Goal: Task Accomplishment & Management: Manage account settings

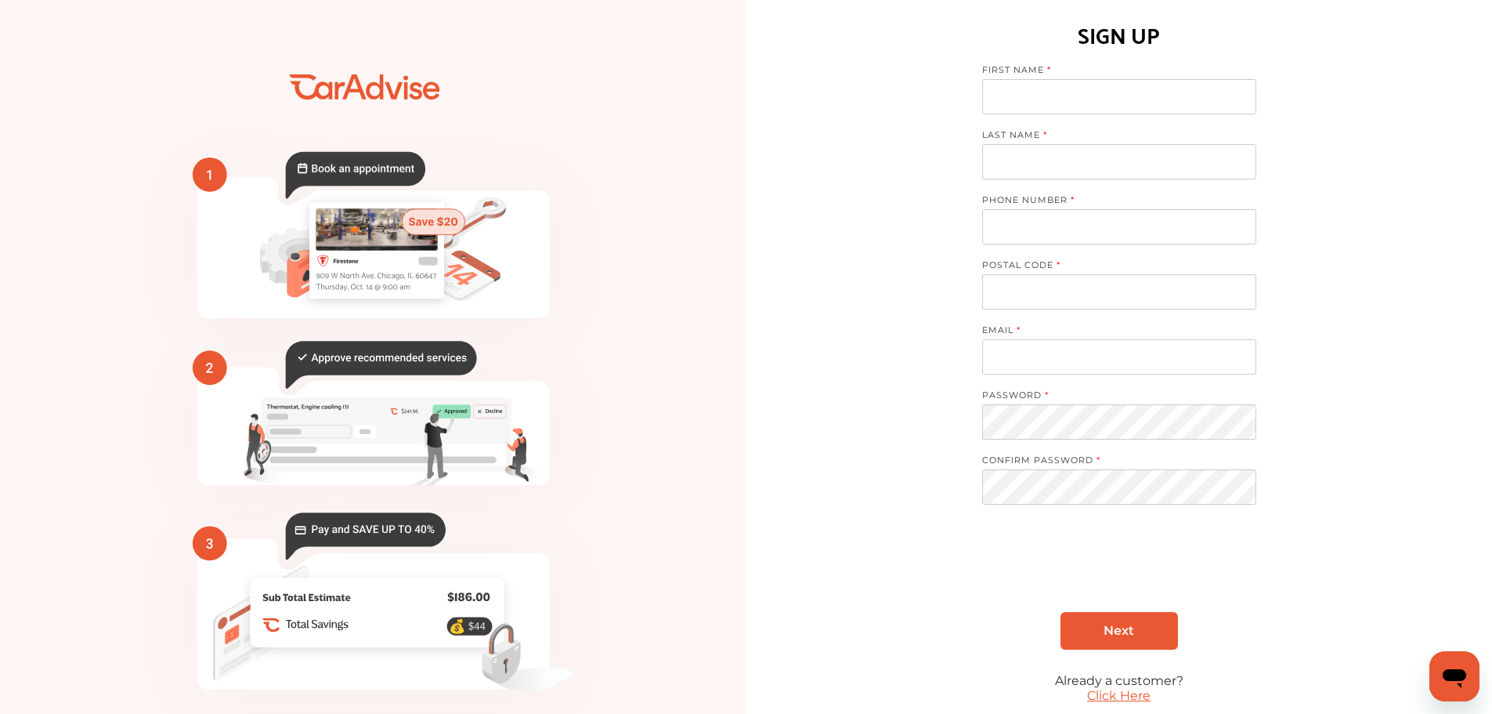
click at [639, 408] on icon "💰" at bounding box center [373, 386] width 566 height 705
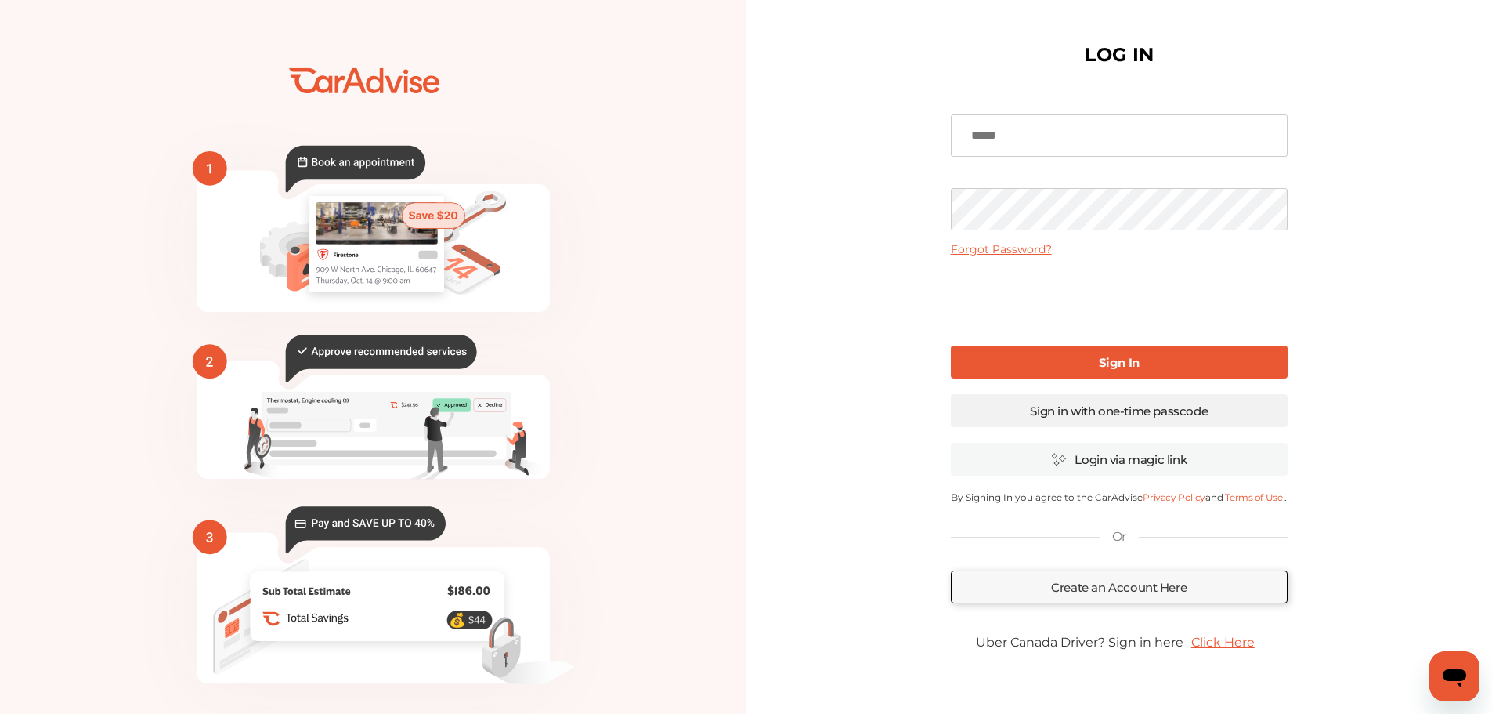
click at [1112, 409] on link "Sign in with one-time passcode" at bounding box center [1119, 410] width 337 height 33
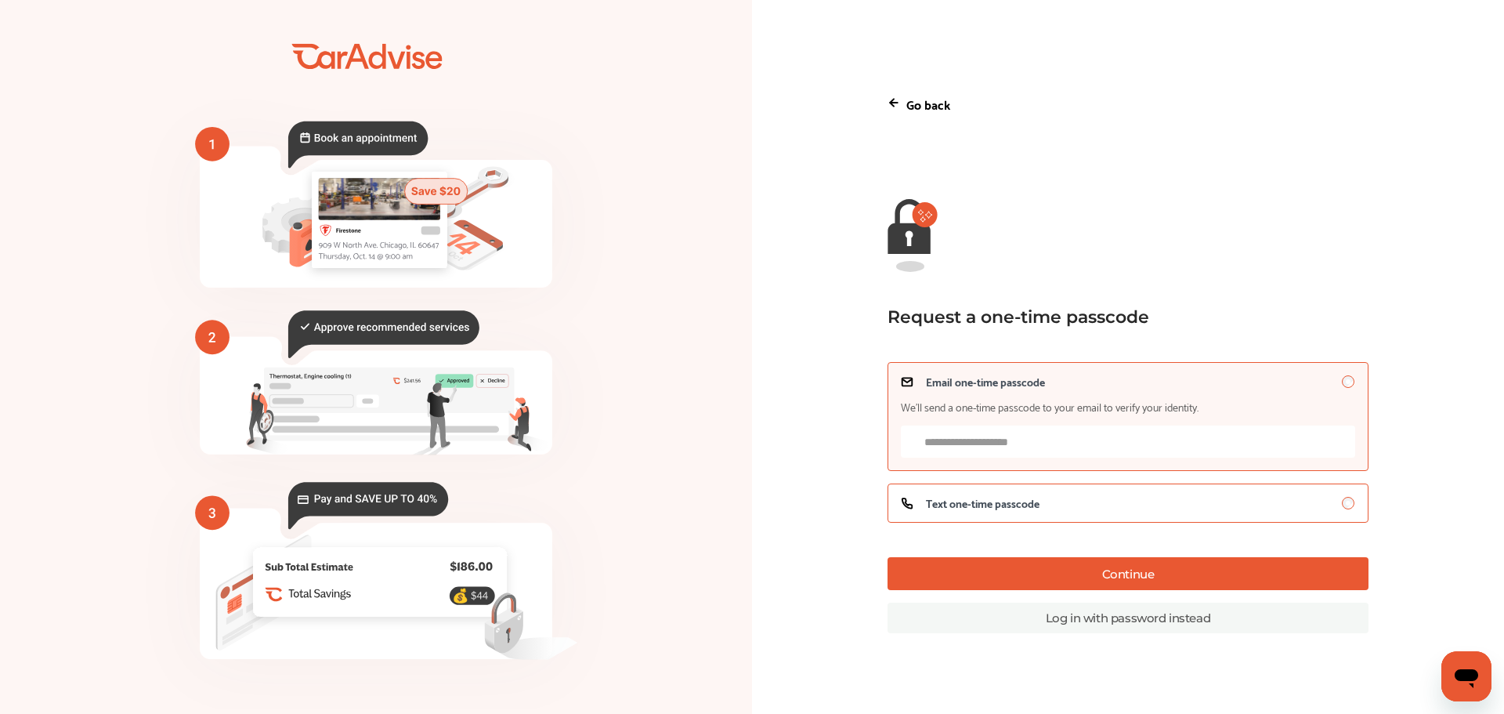
click at [1102, 502] on div "Text one-time passcode" at bounding box center [1128, 503] width 454 height 13
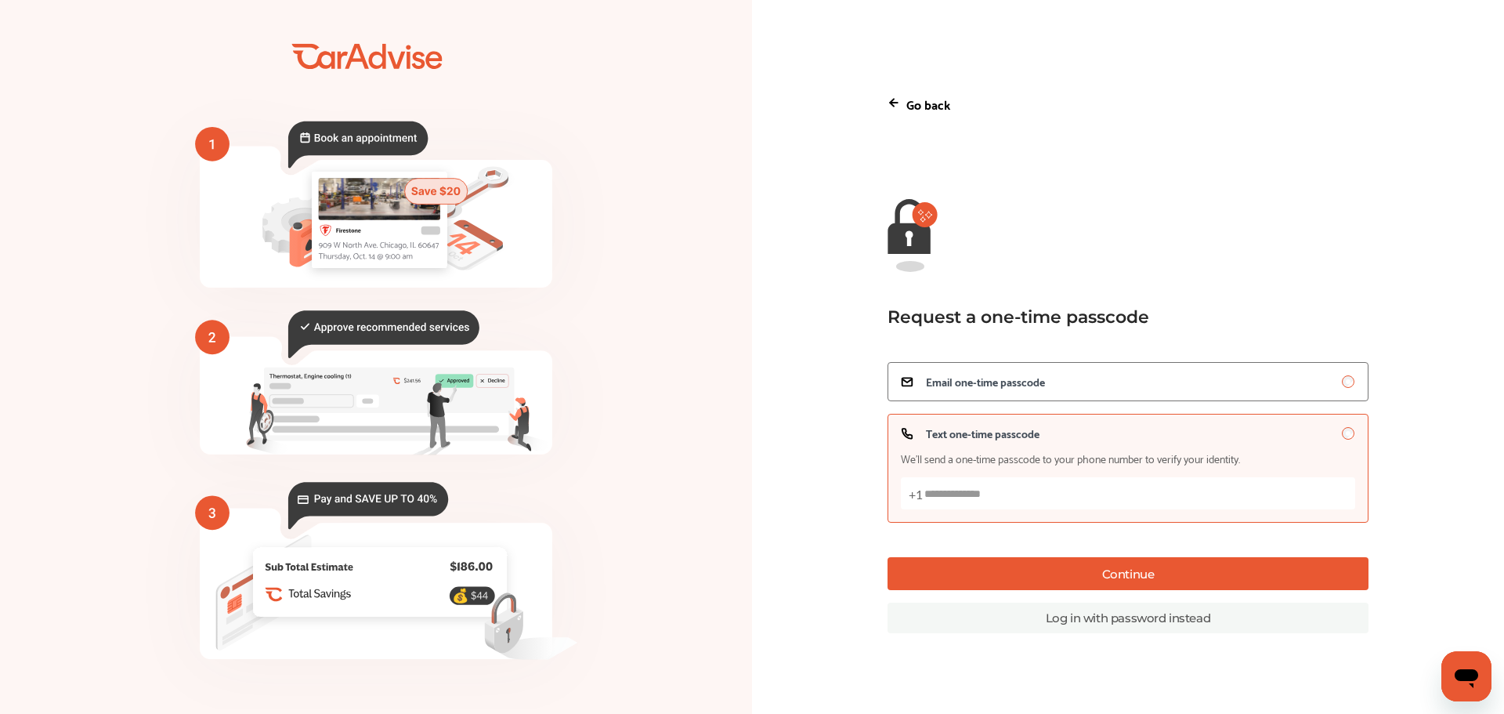
click at [908, 435] on img at bounding box center [907, 433] width 13 height 13
click at [960, 497] on input "Text one-time passcode We’ll send a one-time passcode to your phone number to v…" at bounding box center [1128, 493] width 454 height 32
type input "**********"
click at [1076, 571] on button "Continue" at bounding box center [1128, 573] width 481 height 33
click at [916, 99] on p "Go back" at bounding box center [928, 103] width 44 height 21
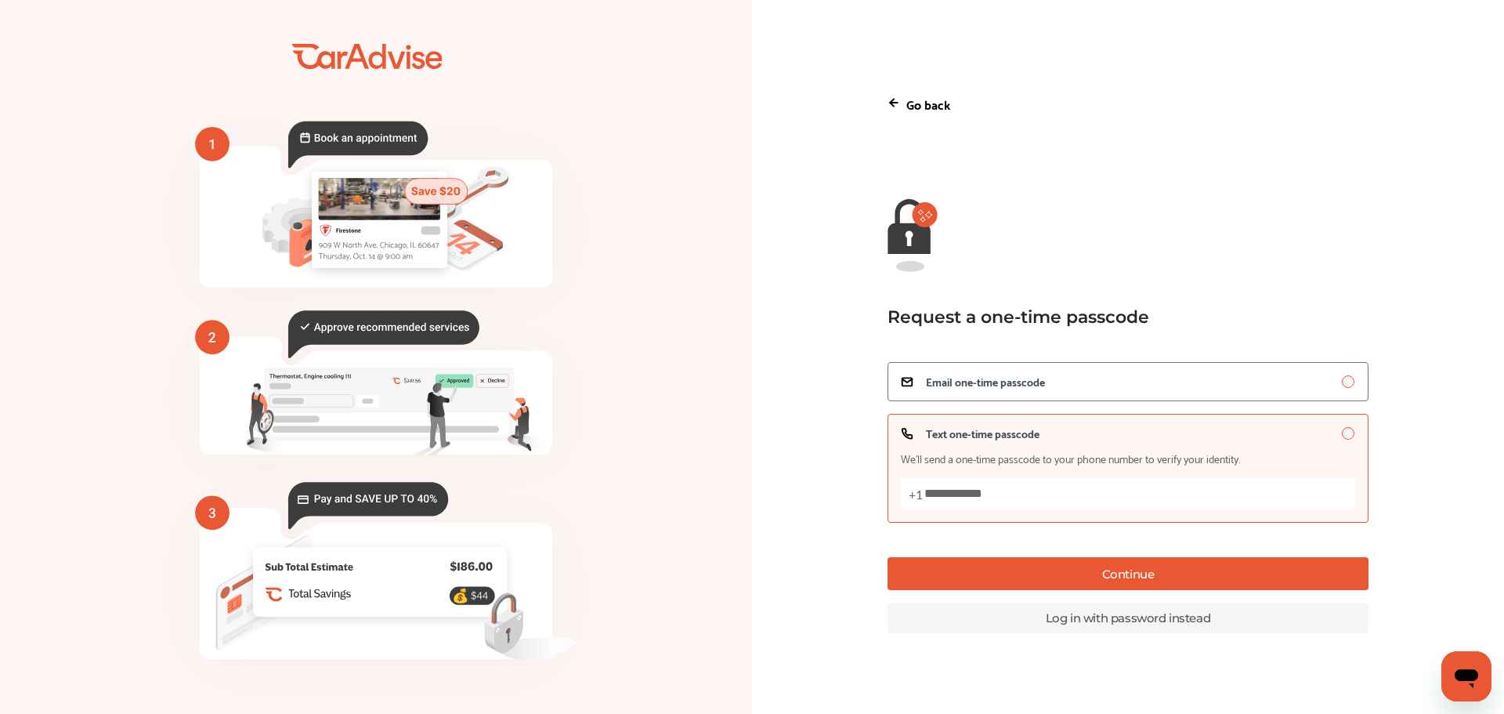
click at [893, 97] on icon at bounding box center [894, 102] width 13 height 13
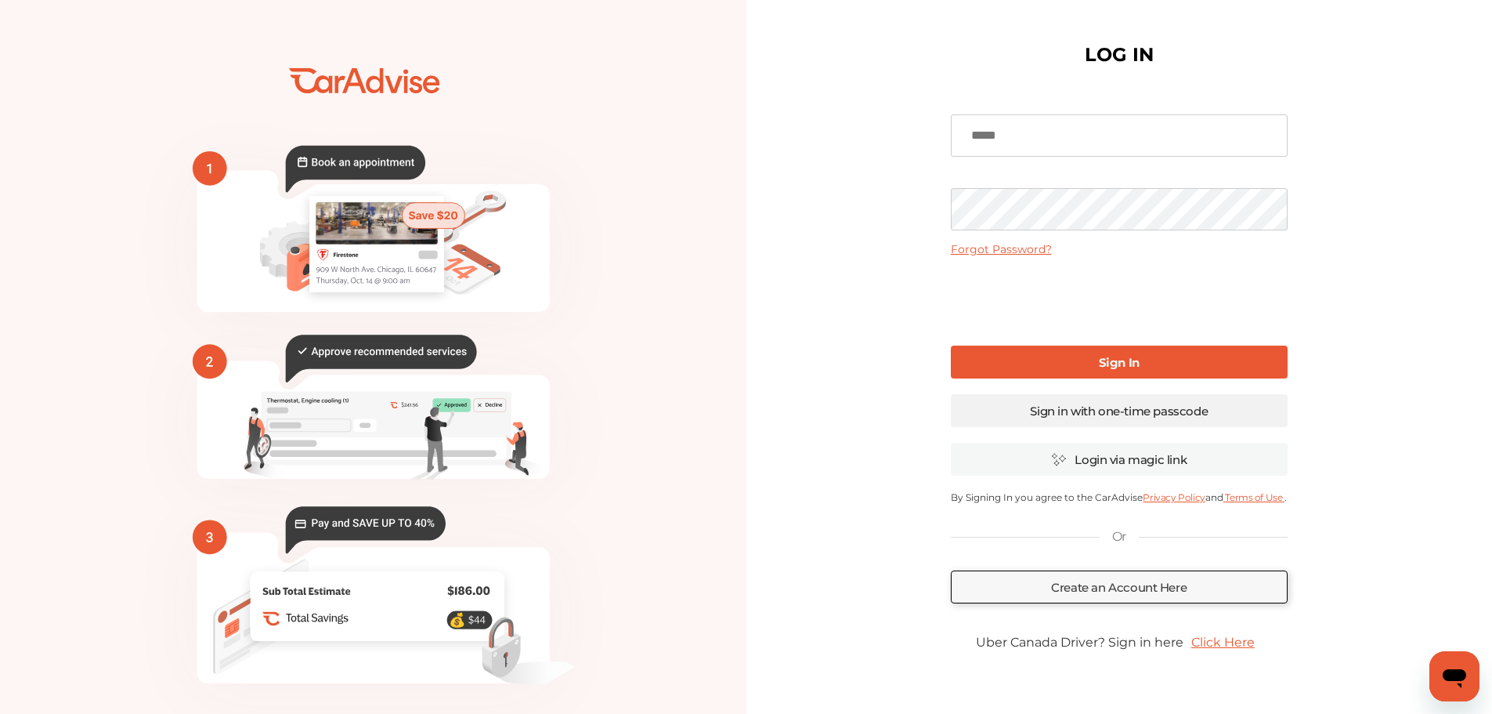
click at [1109, 407] on link "Sign in with one-time passcode" at bounding box center [1119, 410] width 337 height 33
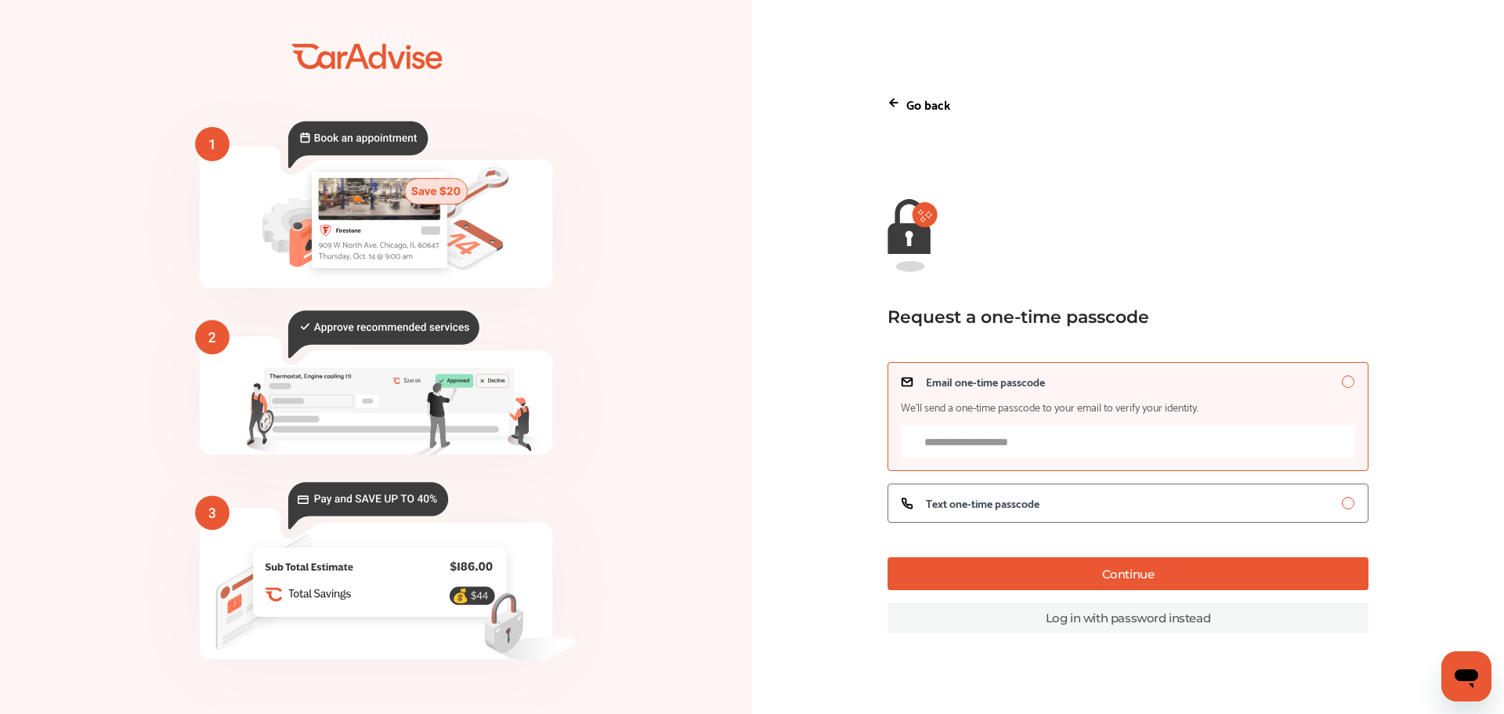
click at [1072, 445] on input "Email one-time passcode We’ll send a one-time passcode to your email to verify …" at bounding box center [1128, 441] width 454 height 32
type input "*"
click at [1005, 509] on span "Text one-time passcode" at bounding box center [983, 503] width 114 height 13
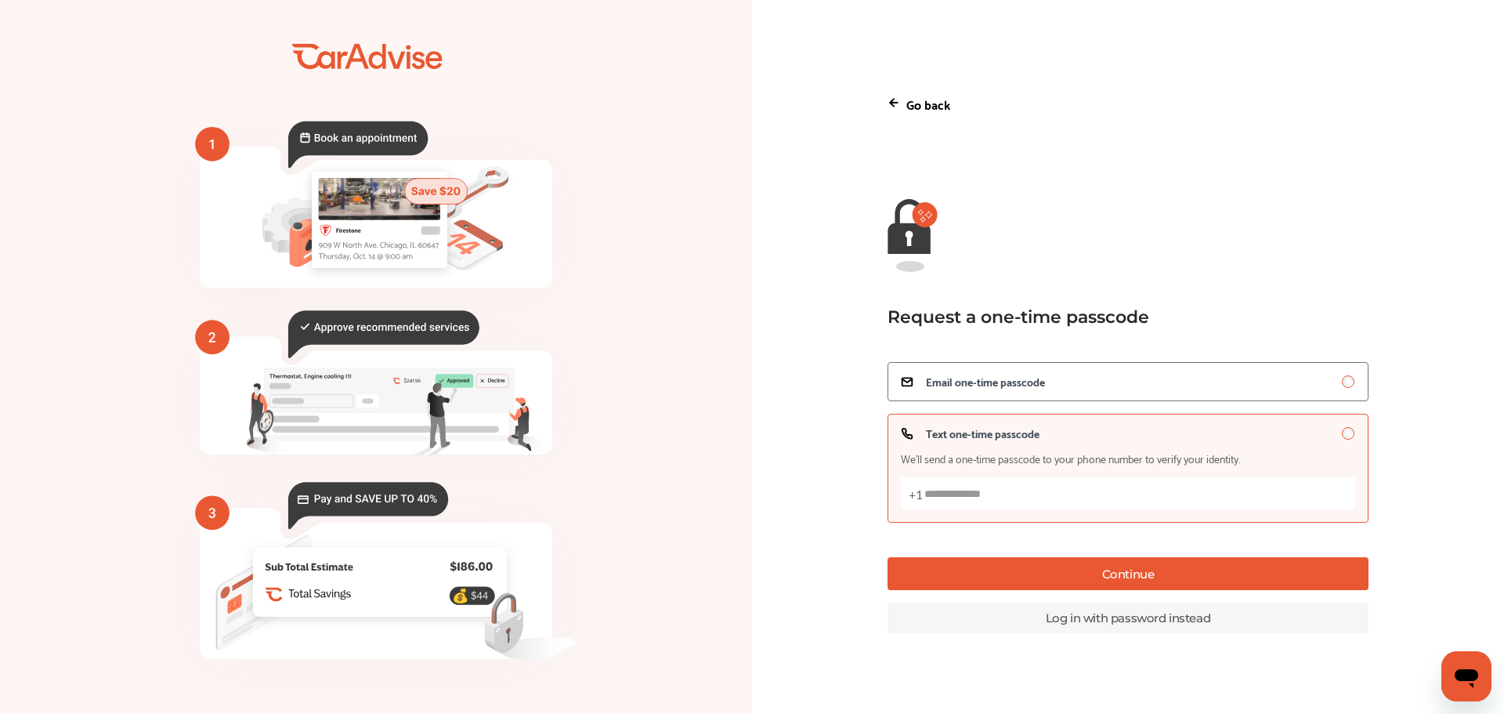
click at [1001, 501] on input "Text one-time passcode We’ll send a one-time passcode to your phone number to v…" at bounding box center [1128, 493] width 454 height 32
type input "**********"
click at [1113, 581] on button "Continue" at bounding box center [1128, 573] width 481 height 33
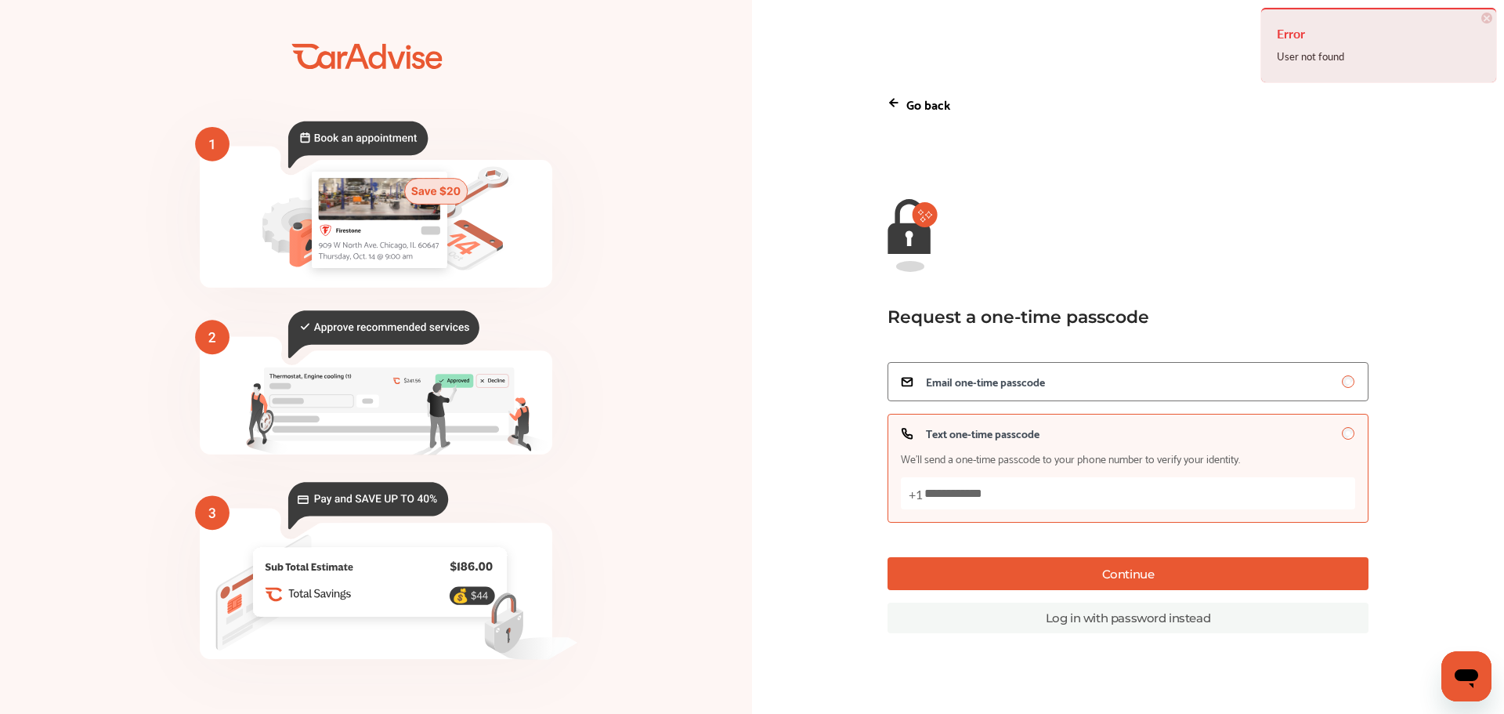
click at [1247, 188] on div "**********" at bounding box center [1128, 357] width 481 height 552
click at [577, 200] on icon "💰" at bounding box center [376, 355] width 566 height 705
click at [612, 280] on icon "💰" at bounding box center [376, 355] width 566 height 705
click at [1490, 13] on span "×" at bounding box center [1486, 18] width 11 height 11
